Goal: Go to known website: Access a specific website the user already knows

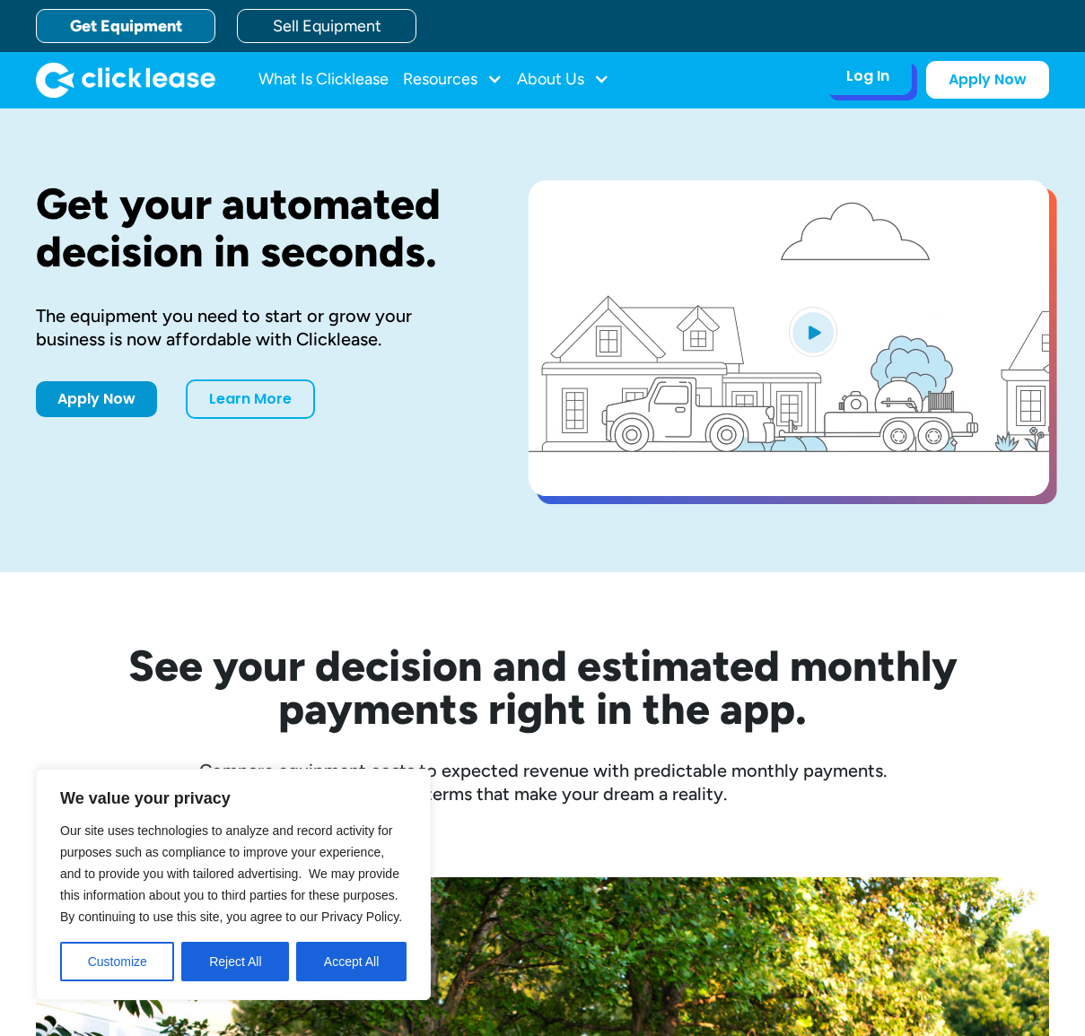
click at [883, 75] on div "Log In" at bounding box center [867, 76] width 43 height 18
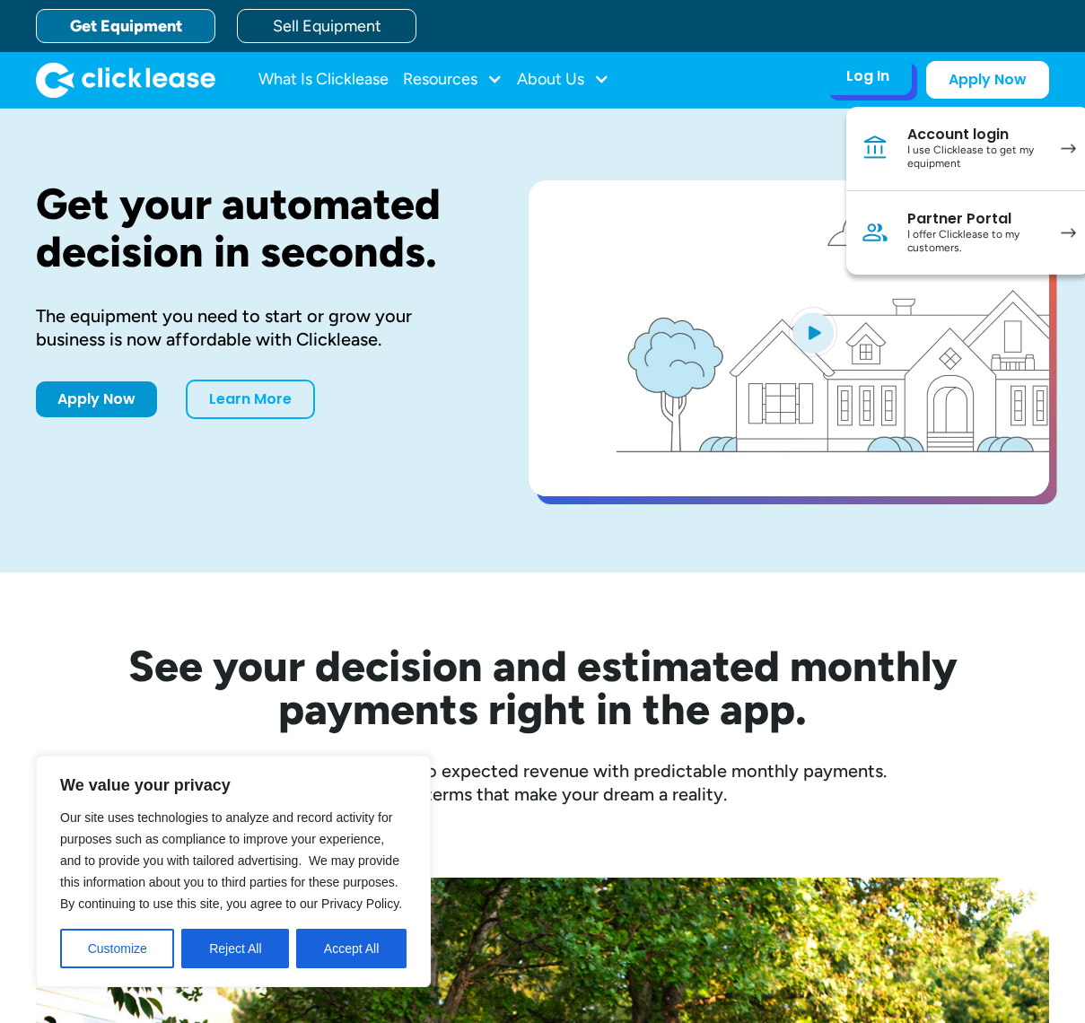
click at [922, 136] on div "Account login" at bounding box center [975, 135] width 136 height 18
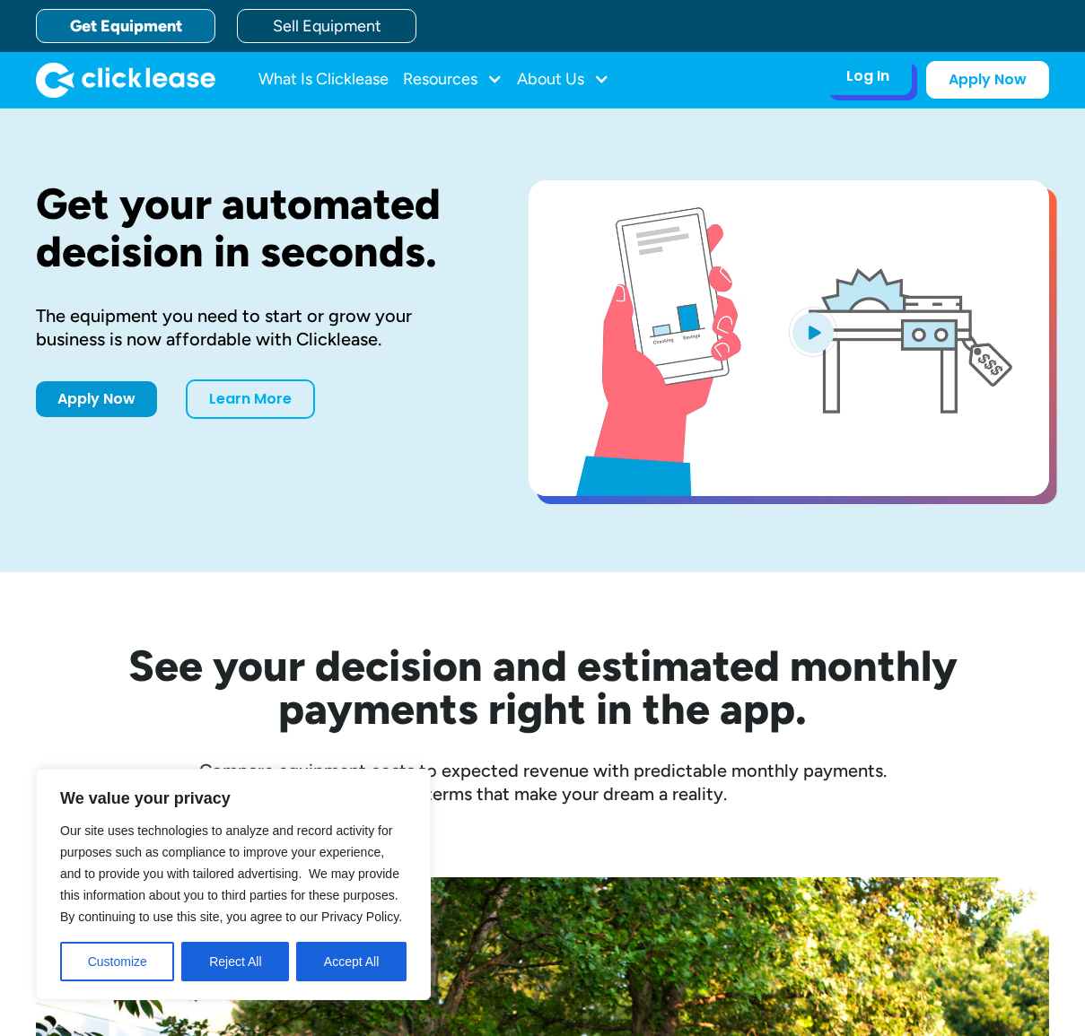
click at [864, 87] on div "Log In Account login I use Clicklease to get my equipment Partner Portal I offe…" at bounding box center [868, 76] width 88 height 38
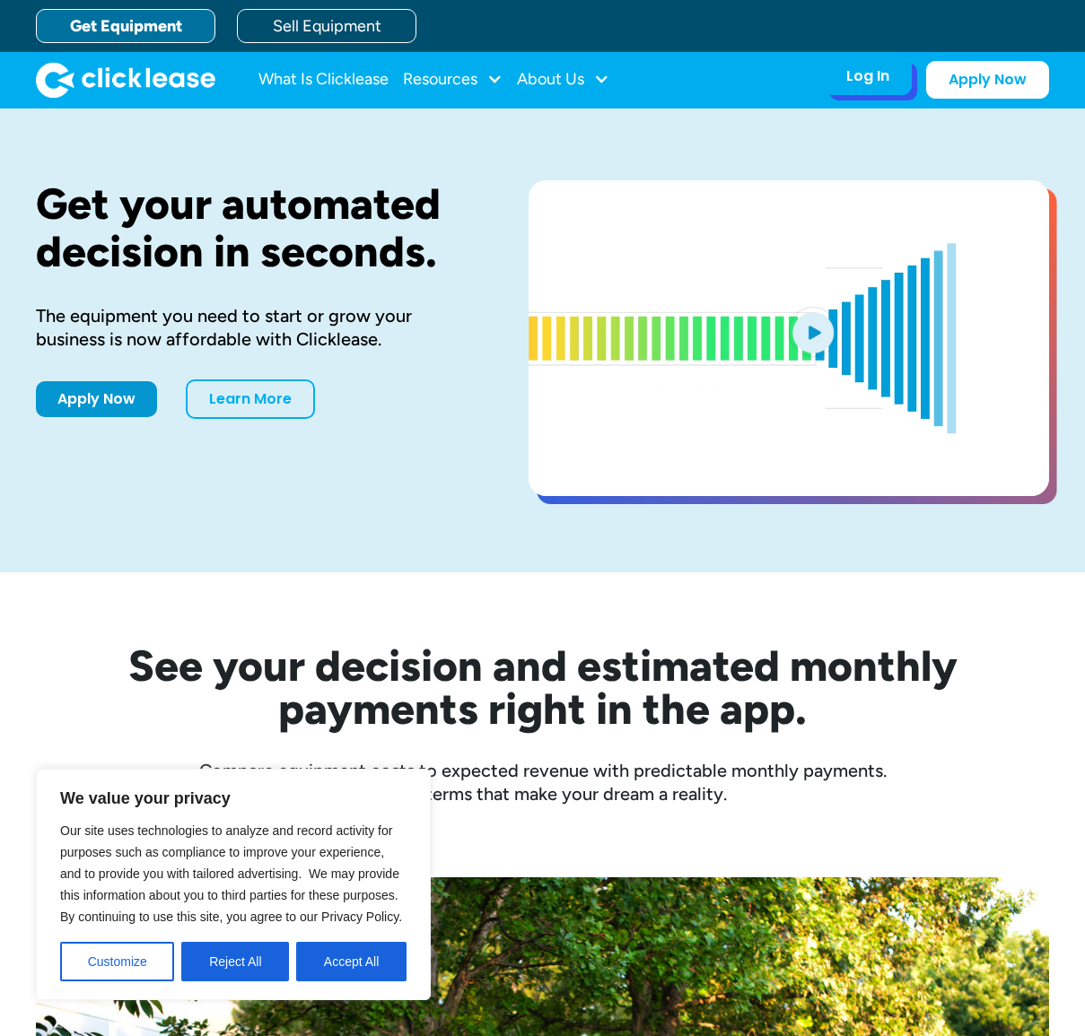
click at [871, 75] on div "Log In" at bounding box center [867, 76] width 43 height 18
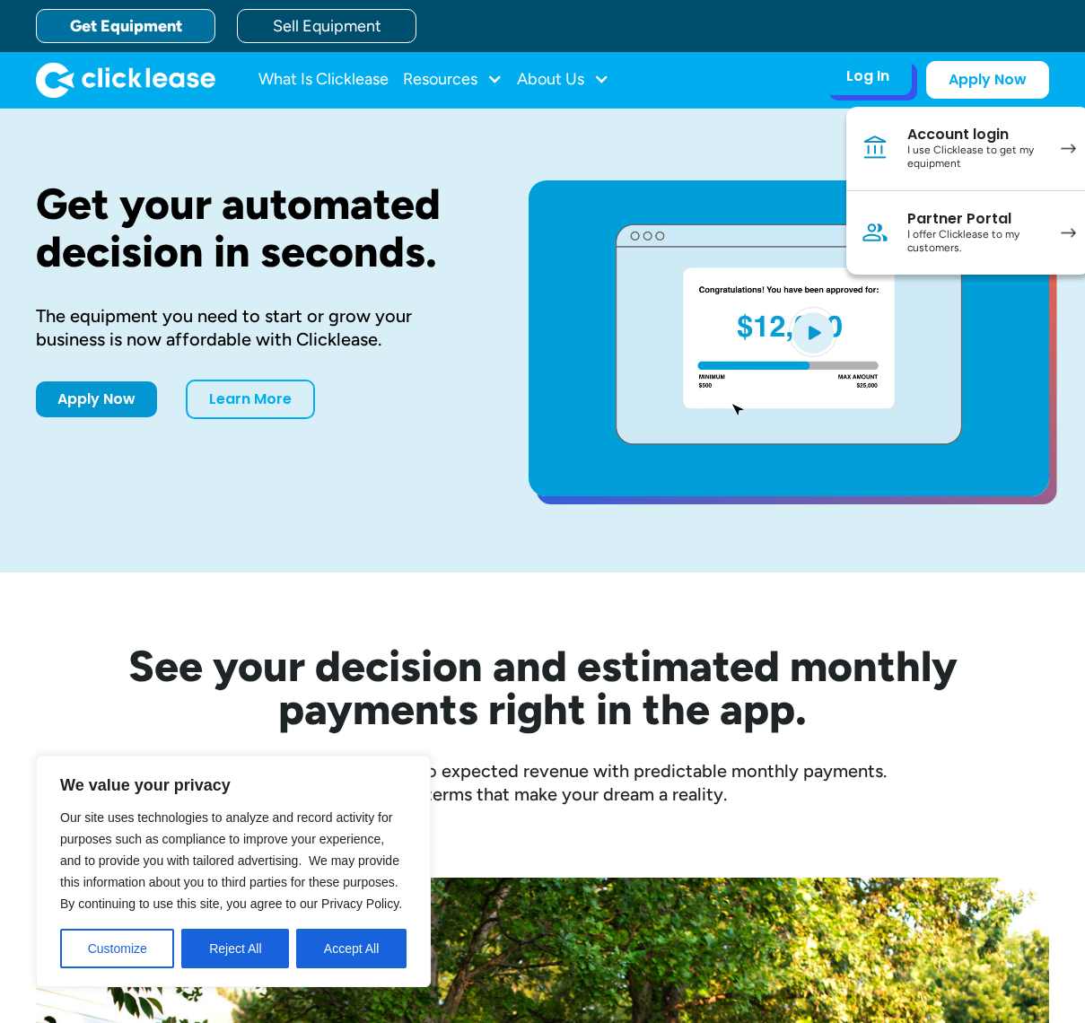
click at [1017, 161] on div "I use Clicklease to get my equipment" at bounding box center [975, 158] width 136 height 28
